Goal: Task Accomplishment & Management: Use online tool/utility

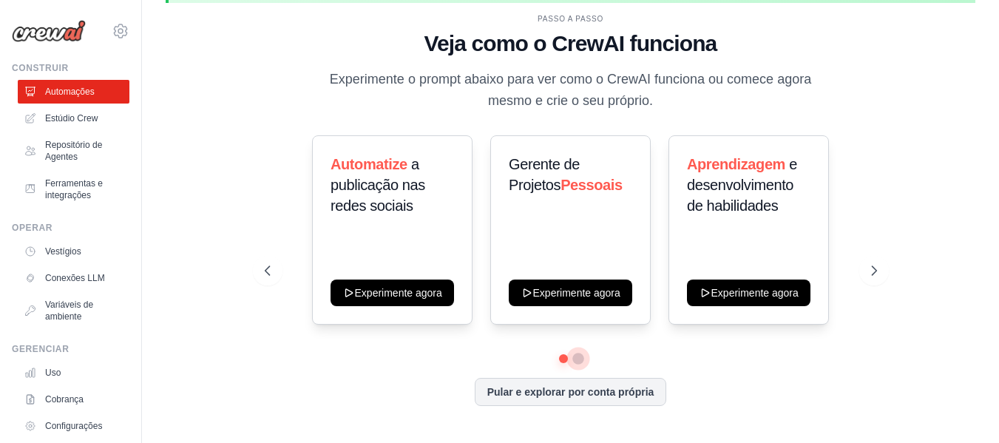
click at [579, 362] on button at bounding box center [578, 359] width 12 height 12
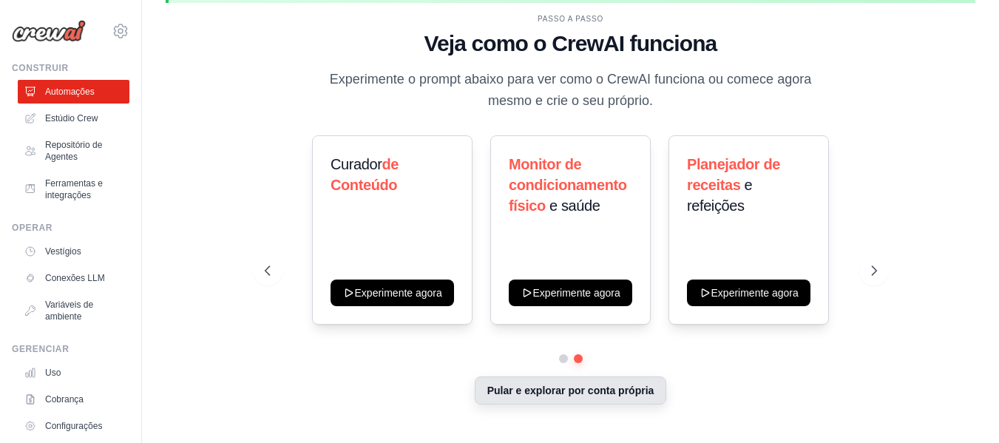
click at [598, 389] on font "Pular e explorar por conta própria" at bounding box center [570, 391] width 167 height 12
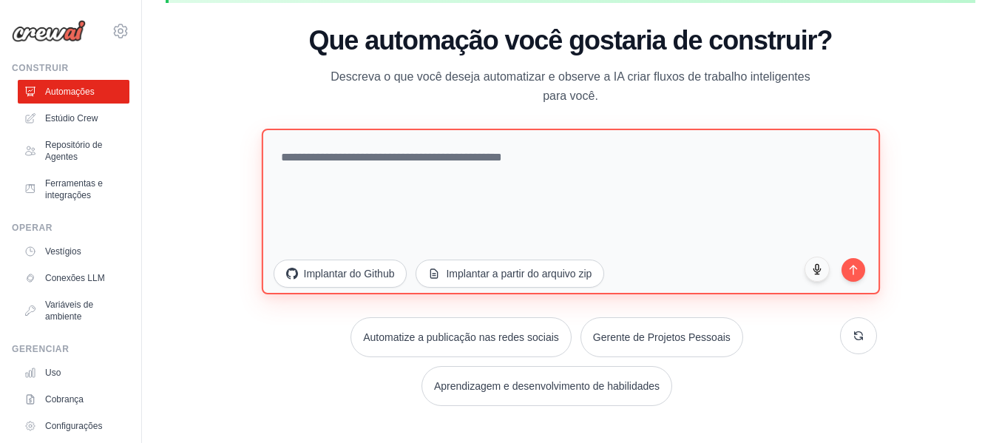
click at [381, 176] on textarea at bounding box center [570, 211] width 618 height 166
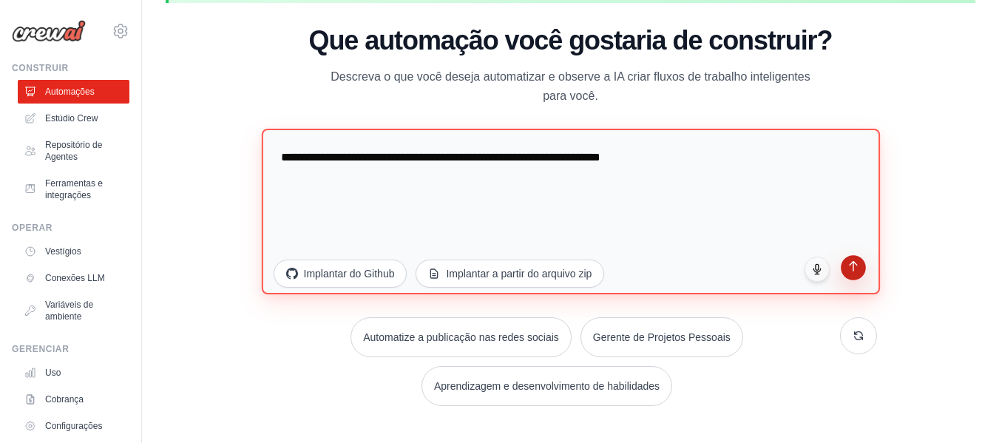
type textarea "**********"
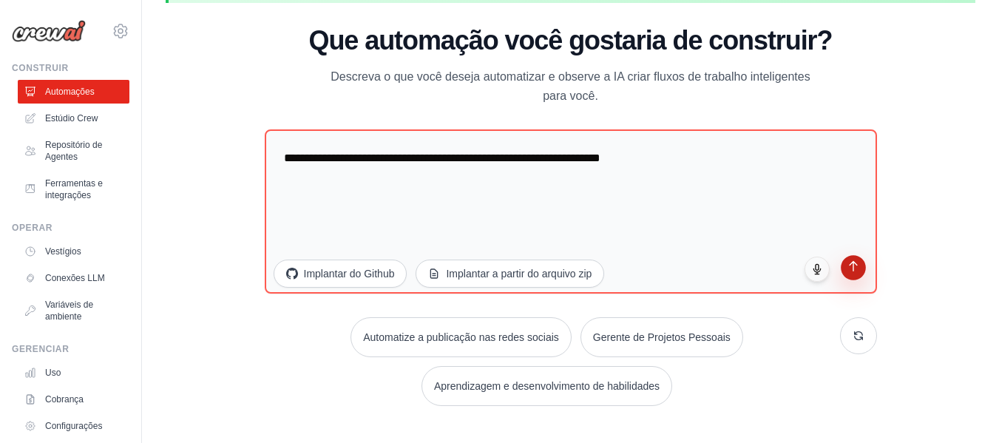
click at [849, 263] on icon "submit" at bounding box center [853, 266] width 13 height 13
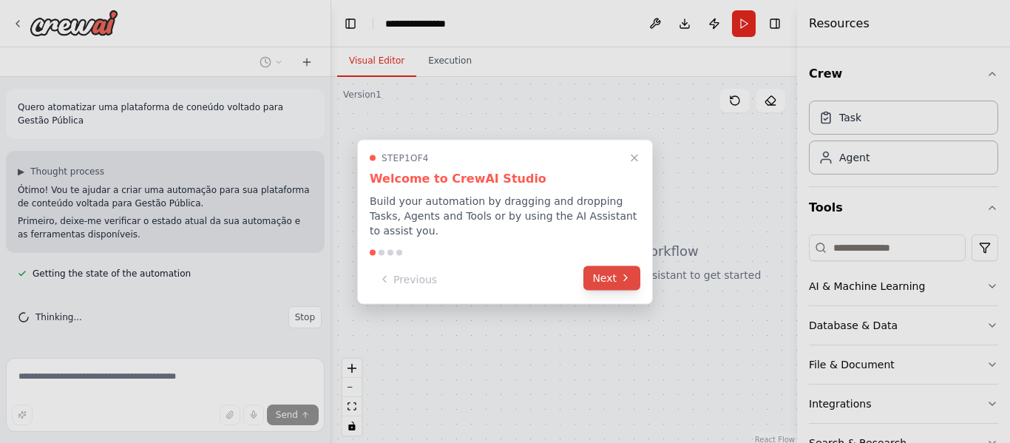
scroll to position [29, 0]
click at [619, 273] on button "Next" at bounding box center [612, 277] width 57 height 24
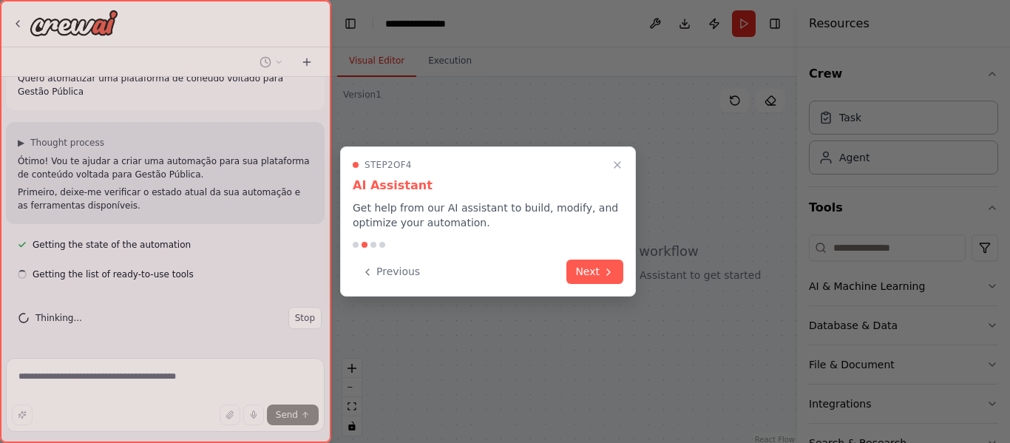
click at [619, 273] on button "Next" at bounding box center [594, 272] width 57 height 24
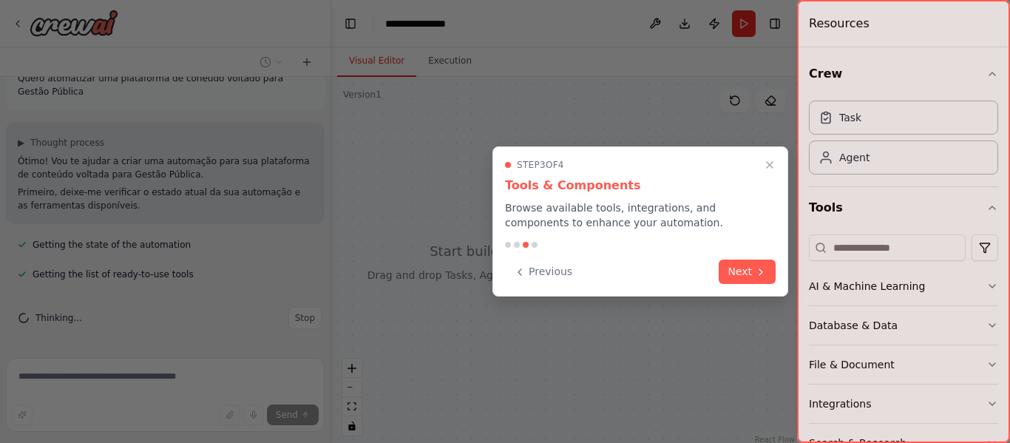
click at [619, 273] on div "Previous Next" at bounding box center [640, 272] width 271 height 24
click at [741, 261] on button "Next" at bounding box center [747, 270] width 57 height 24
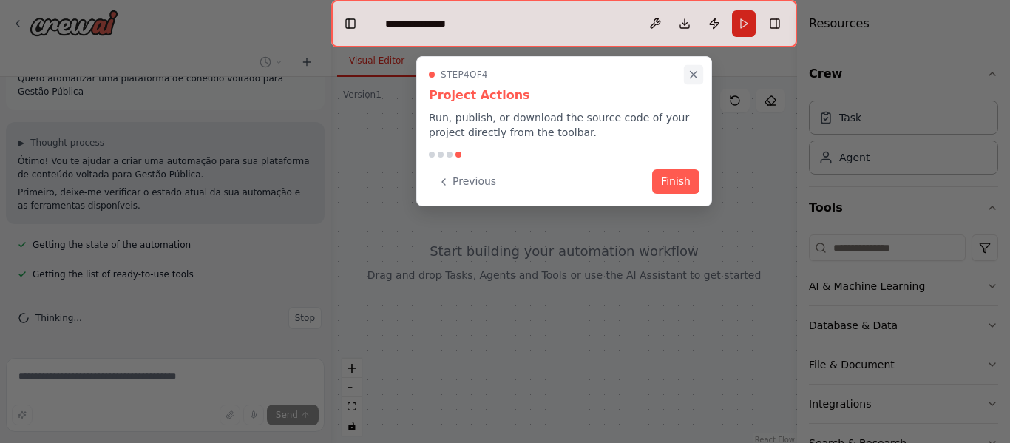
click at [696, 75] on icon "Close walkthrough" at bounding box center [693, 74] width 13 height 13
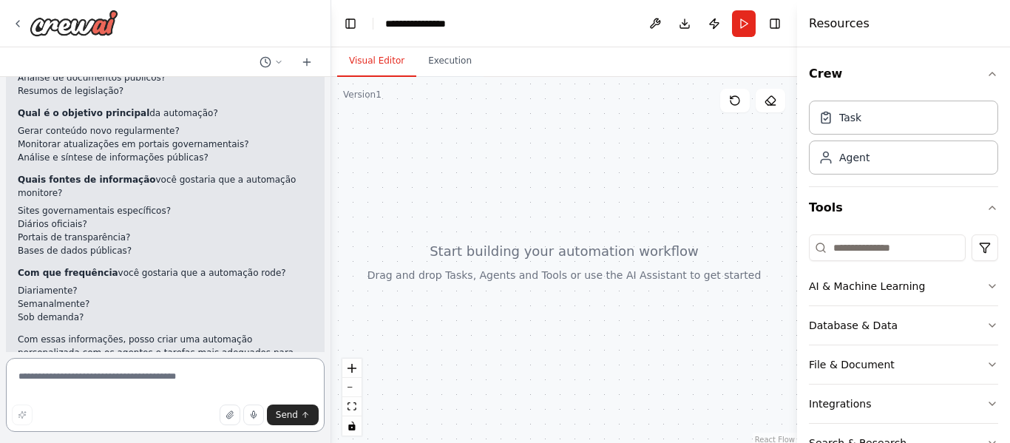
scroll to position [388, 0]
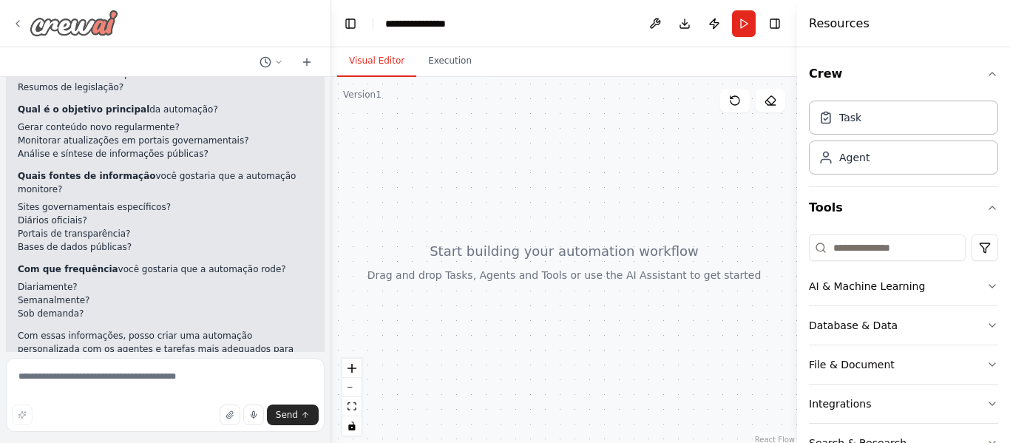
click at [44, 22] on img at bounding box center [74, 23] width 89 height 27
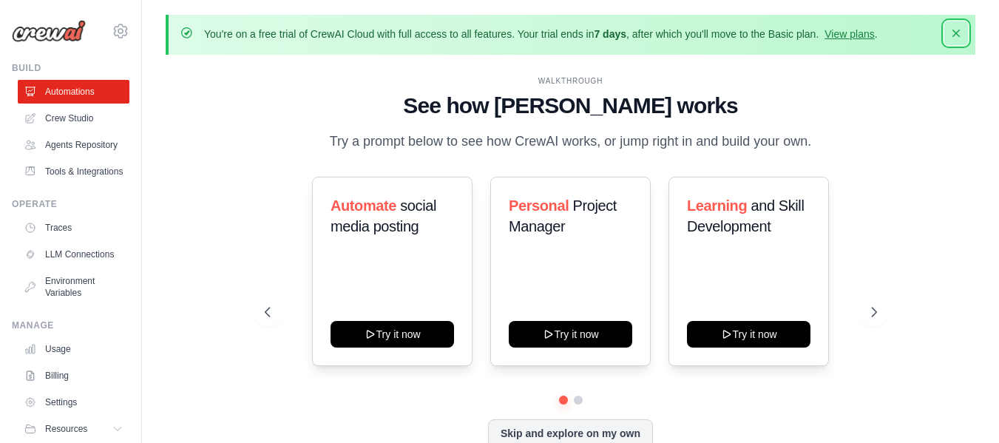
click at [959, 31] on div "You're on a free trial of CrewAI Cloud with full access to all features. Your t…" at bounding box center [570, 247] width 857 height 465
click at [849, 35] on link "View plans" at bounding box center [850, 34] width 50 height 12
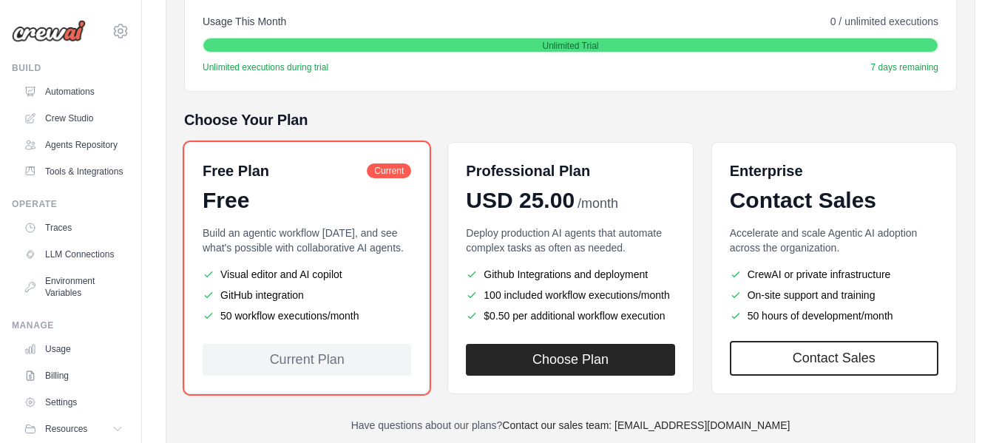
scroll to position [296, 0]
